Goal: Communication & Community: Share content

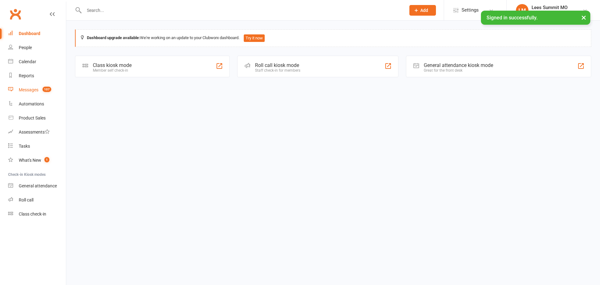
click at [32, 89] on div "Messages" at bounding box center [29, 89] width 20 height 5
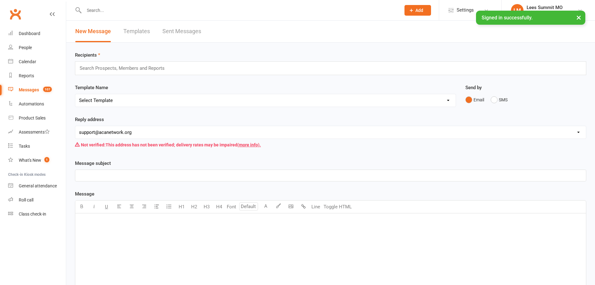
click at [115, 134] on select "[EMAIL_ADDRESS][DOMAIN_NAME] [EMAIL_ADDRESS][DOMAIN_NAME] [PERSON_NAME][DOMAIN_…" at bounding box center [330, 132] width 511 height 12
select select "17"
click at [75, 126] on select "[EMAIL_ADDRESS][DOMAIN_NAME] [EMAIL_ADDRESS][DOMAIN_NAME] [PERSON_NAME][DOMAIN_…" at bounding box center [330, 132] width 511 height 12
click at [132, 70] on input "text" at bounding box center [125, 68] width 92 height 8
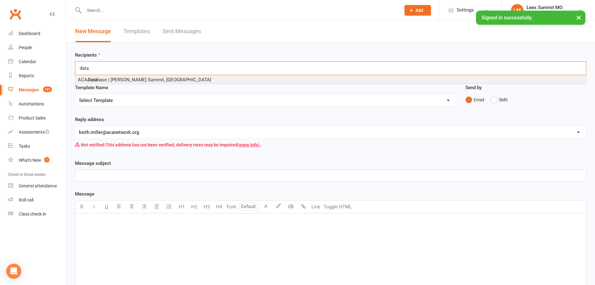
type input "data"
click at [126, 78] on span "ACA Data base | [PERSON_NAME] Summit, [GEOGRAPHIC_DATA]" at bounding box center [144, 80] width 133 height 6
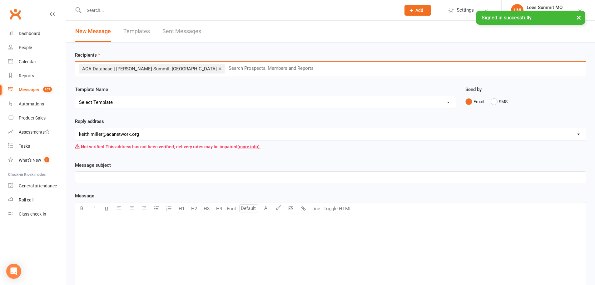
click at [141, 183] on div "﻿" at bounding box center [330, 177] width 511 height 11
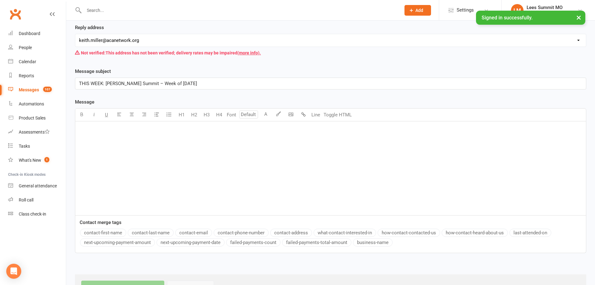
click at [215, 132] on p "﻿" at bounding box center [330, 129] width 503 height 7
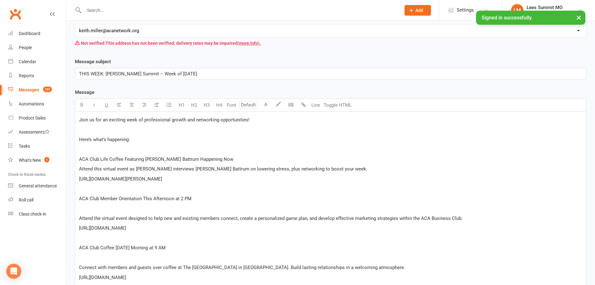
scroll to position [66, 0]
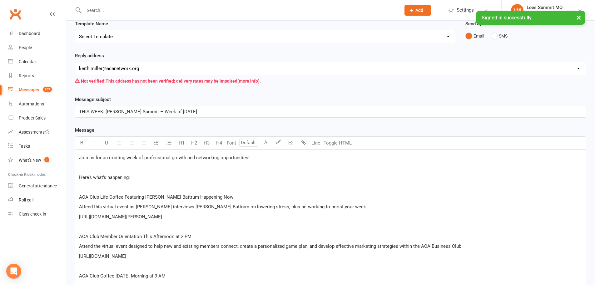
scroll to position [97, 0]
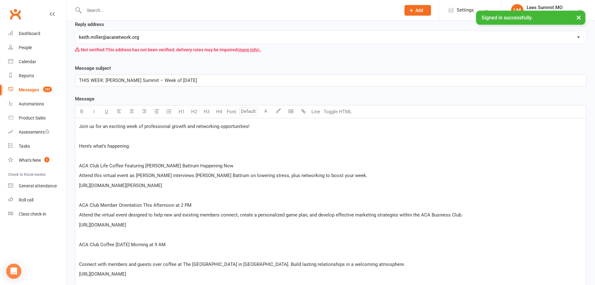
click at [135, 252] on p "﻿" at bounding box center [330, 253] width 503 height 7
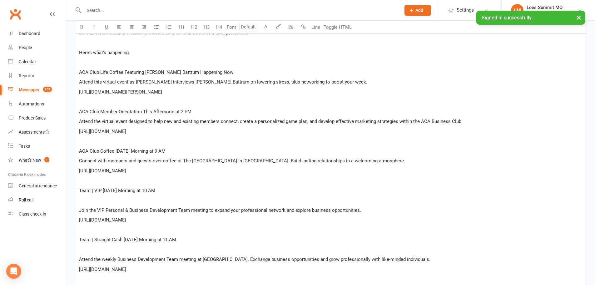
scroll to position [191, 0]
click at [164, 200] on p "﻿" at bounding box center [330, 199] width 503 height 7
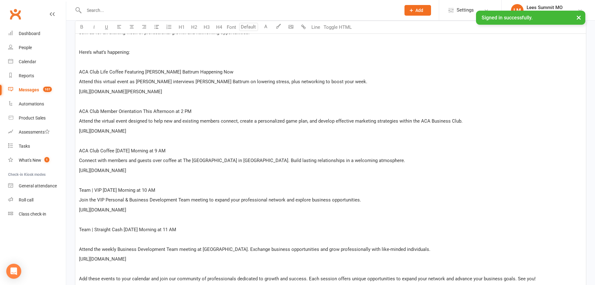
click at [120, 244] on div "Join us for an exciting week of professional growth and networking opportunitie…" at bounding box center [330, 155] width 511 height 262
click at [119, 239] on p "﻿" at bounding box center [330, 238] width 503 height 7
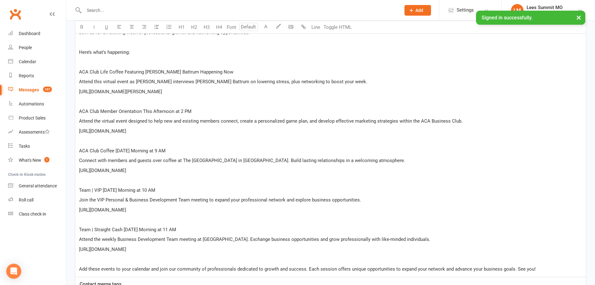
click at [335, 94] on p "[URL][DOMAIN_NAME][PERSON_NAME]" at bounding box center [330, 91] width 503 height 7
click at [77, 94] on div "Join us for an exciting week of professional growth and networking opportunitie…" at bounding box center [330, 150] width 511 height 252
copy span "[URL][DOMAIN_NAME][PERSON_NAME]"
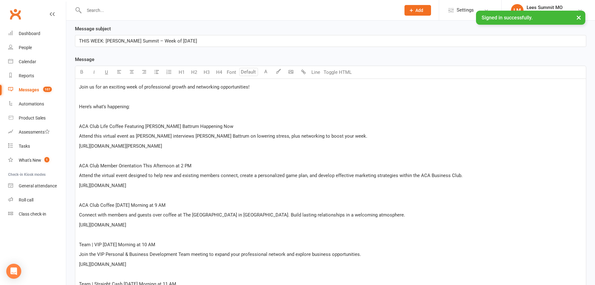
scroll to position [128, 0]
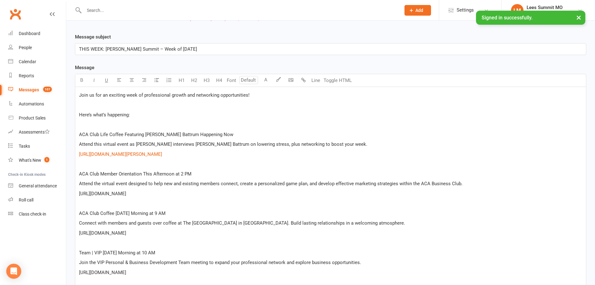
click at [280, 195] on p "[URL][DOMAIN_NAME]" at bounding box center [330, 193] width 503 height 7
click at [78, 193] on div "Join us for an exciting week of professional growth and networking opportunitie…" at bounding box center [330, 213] width 511 height 252
copy span "[URL][DOMAIN_NAME]"
click at [270, 236] on p "[URL][DOMAIN_NAME]" at bounding box center [330, 232] width 503 height 7
click at [76, 233] on div "Join us for an exciting week of professional growth and networking opportunitie…" at bounding box center [330, 213] width 511 height 252
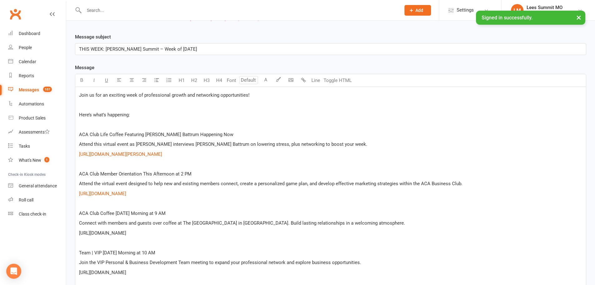
copy span "[URL][DOMAIN_NAME]"
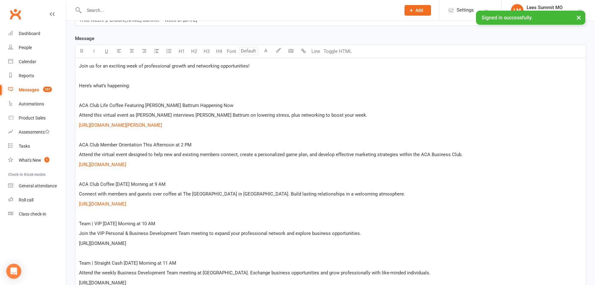
scroll to position [191, 0]
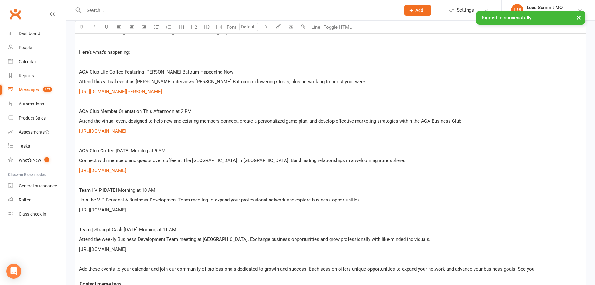
click at [218, 212] on p "[URL][DOMAIN_NAME]" at bounding box center [330, 209] width 503 height 7
click at [79, 209] on span "[URL][DOMAIN_NAME]" at bounding box center [102, 210] width 47 height 6
copy span "[URL][DOMAIN_NAME]"
click at [244, 255] on p "﻿" at bounding box center [330, 258] width 503 height 7
click at [242, 249] on p "[URL][DOMAIN_NAME]" at bounding box center [330, 248] width 503 height 7
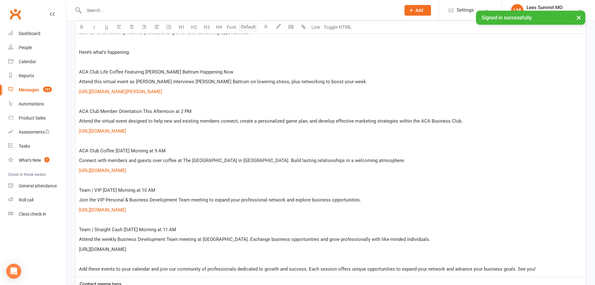
click at [77, 250] on div "Join us for an exciting week of professional growth and networking opportunitie…" at bounding box center [330, 150] width 511 height 252
copy span "[URL][DOMAIN_NAME]"
click at [202, 228] on p "Team | Straight Cash [DATE] Morning at 11 AM" at bounding box center [330, 229] width 503 height 7
click at [76, 228] on div "Join us for an exciting week of professional growth and networking opportunitie…" at bounding box center [330, 150] width 511 height 252
click at [160, 189] on p "Team | VIP [DATE] Morning at 10 AM" at bounding box center [330, 189] width 503 height 7
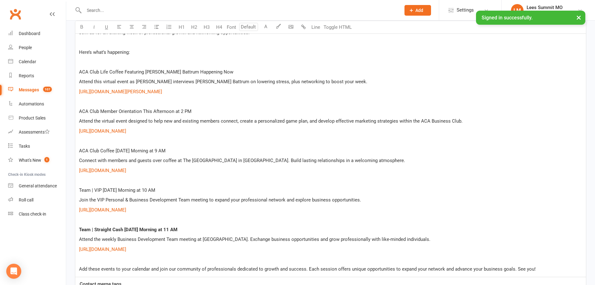
click at [78, 192] on div "Join us for an exciting week of professional growth and networking opportunitie…" at bounding box center [330, 150] width 511 height 252
click at [178, 149] on p "ACA Club Coffee [DATE] Morning at 9 AM" at bounding box center [330, 150] width 503 height 7
click at [79, 153] on span "ACA Club Coffee [DATE] Morning at 9 AM" at bounding box center [122, 151] width 87 height 6
click at [197, 111] on p "ACA Club Member Orientation This Afternoon at 2 PM" at bounding box center [330, 110] width 503 height 7
click at [79, 112] on span "ACA Club Member Orientation This Afternoon at 2 PM" at bounding box center [135, 111] width 112 height 6
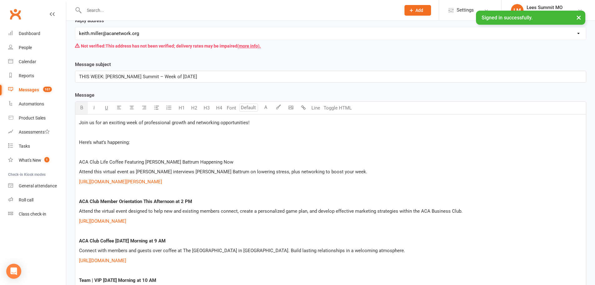
scroll to position [97, 0]
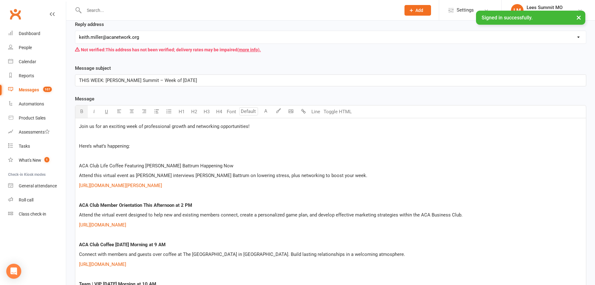
click at [237, 160] on div "Join us for an exciting week of professional growth and networking opportunitie…" at bounding box center [330, 244] width 511 height 252
click at [77, 166] on div "Join us for an exciting week of professional growth and networking opportunitie…" at bounding box center [330, 244] width 511 height 252
click at [145, 151] on div "Join us for an exciting week of professional growth and networking opportunitie…" at bounding box center [330, 244] width 511 height 252
click at [136, 146] on p "Here’s what’s happening:" at bounding box center [330, 145] width 503 height 7
click at [79, 145] on span "Here’s what’s happening:" at bounding box center [104, 146] width 51 height 6
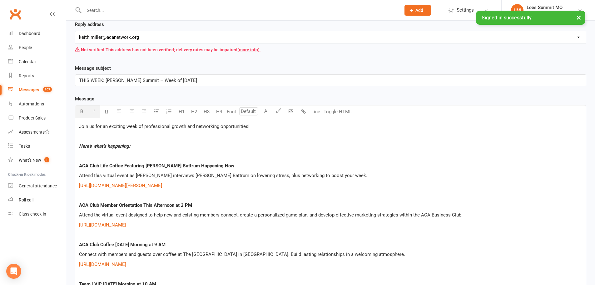
click at [242, 147] on p "Here’s what’s happening:" at bounding box center [330, 145] width 503 height 7
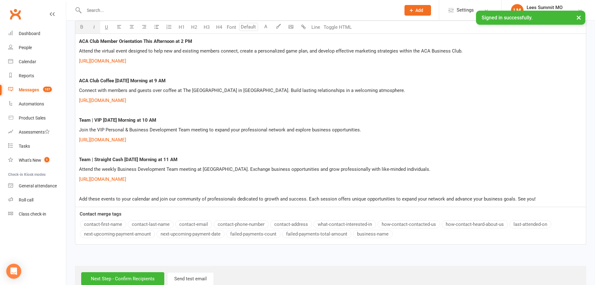
scroll to position [276, 0]
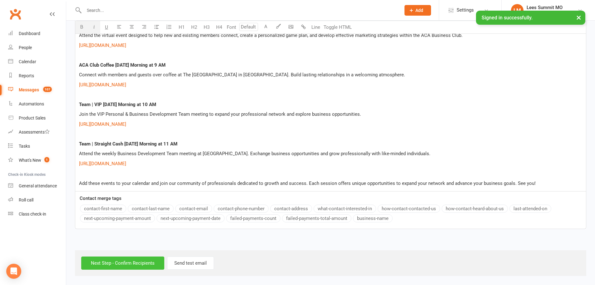
click at [129, 262] on input "Next Step - Confirm Recipients" at bounding box center [122, 262] width 83 height 13
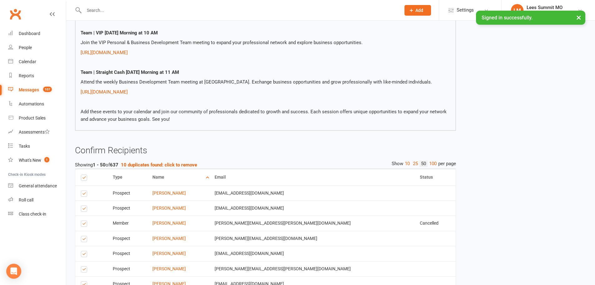
scroll to position [250, 0]
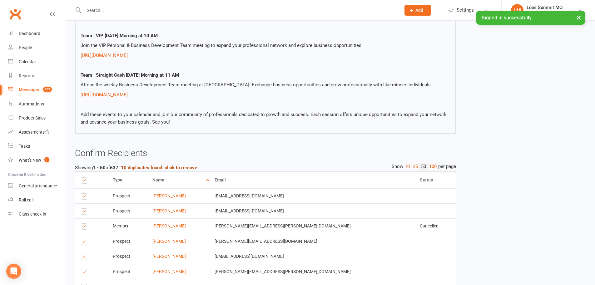
click at [175, 167] on strong "10 duplicates found: click to remove" at bounding box center [159, 168] width 76 height 6
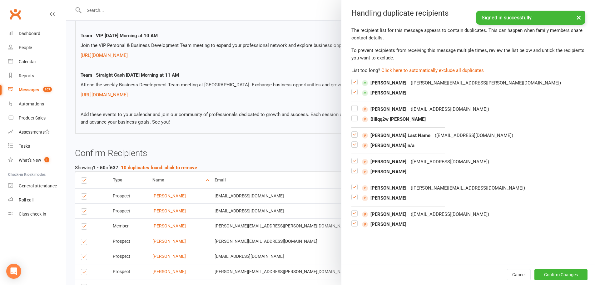
click at [353, 94] on label at bounding box center [355, 94] width 6 height 0
click at [353, 89] on input "checkbox" at bounding box center [355, 89] width 6 height 0
click at [353, 111] on label at bounding box center [355, 111] width 6 height 0
click at [353, 105] on input "checkbox" at bounding box center [355, 105] width 6 height 0
click at [352, 147] on label at bounding box center [355, 147] width 6 height 0
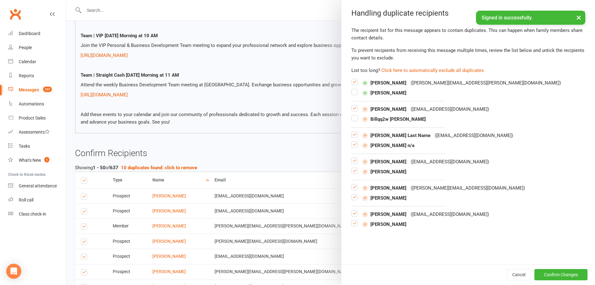
click at [352, 142] on input "checkbox" at bounding box center [355, 142] width 6 height 0
click at [352, 173] on label at bounding box center [355, 173] width 6 height 0
click at [352, 168] on input "checkbox" at bounding box center [355, 168] width 6 height 0
click at [352, 199] on label at bounding box center [355, 199] width 6 height 0
click at [352, 194] on input "checkbox" at bounding box center [355, 194] width 6 height 0
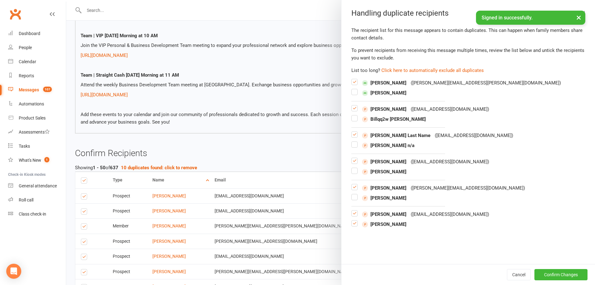
click at [353, 226] on label at bounding box center [355, 226] width 6 height 0
click at [353, 220] on input "checkbox" at bounding box center [355, 220] width 6 height 0
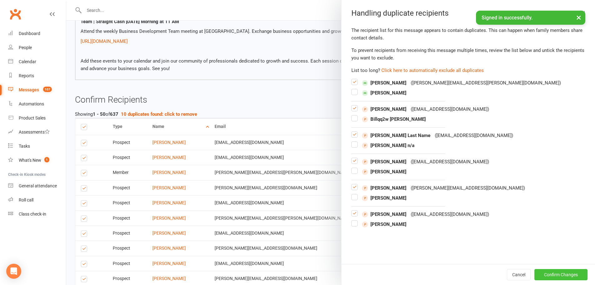
scroll to position [312, 0]
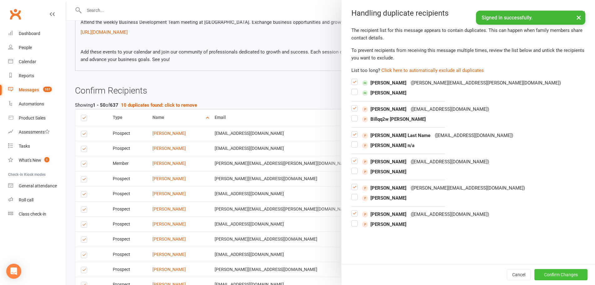
click at [552, 274] on button "Confirm Changes" at bounding box center [561, 274] width 53 height 11
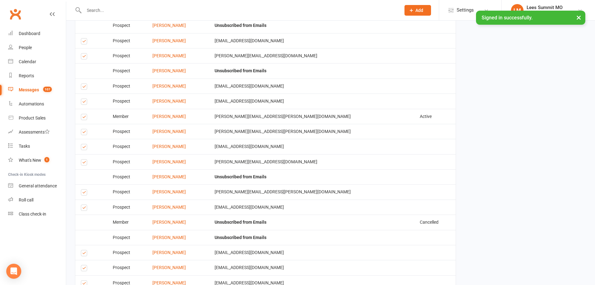
scroll to position [971, 0]
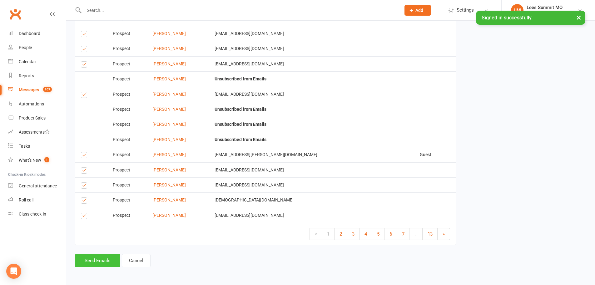
click at [104, 262] on button "Send Emails" at bounding box center [97, 260] width 45 height 13
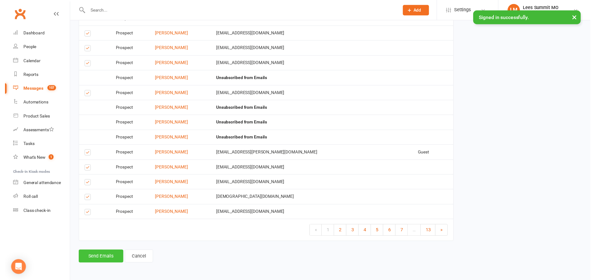
scroll to position [969, 0]
